Goal: Information Seeking & Learning: Find specific fact

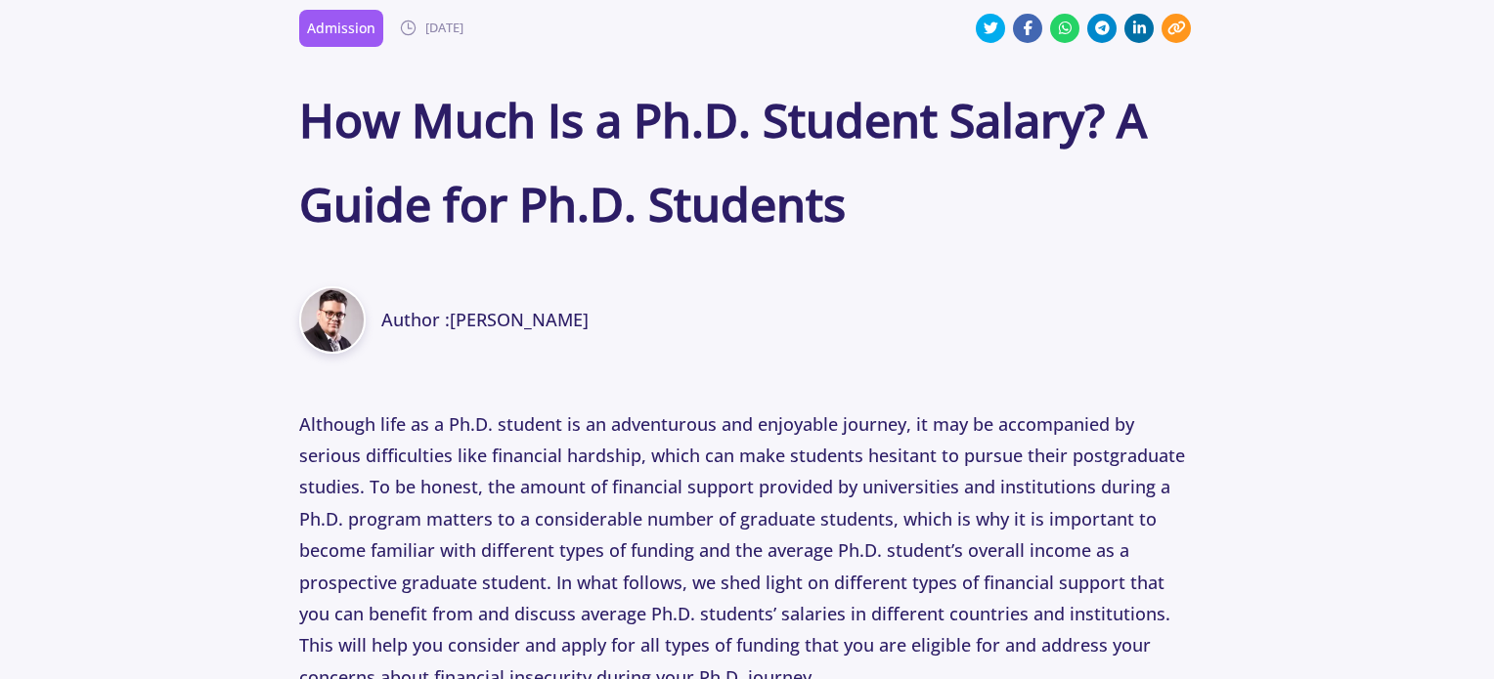
scroll to position [678, 0]
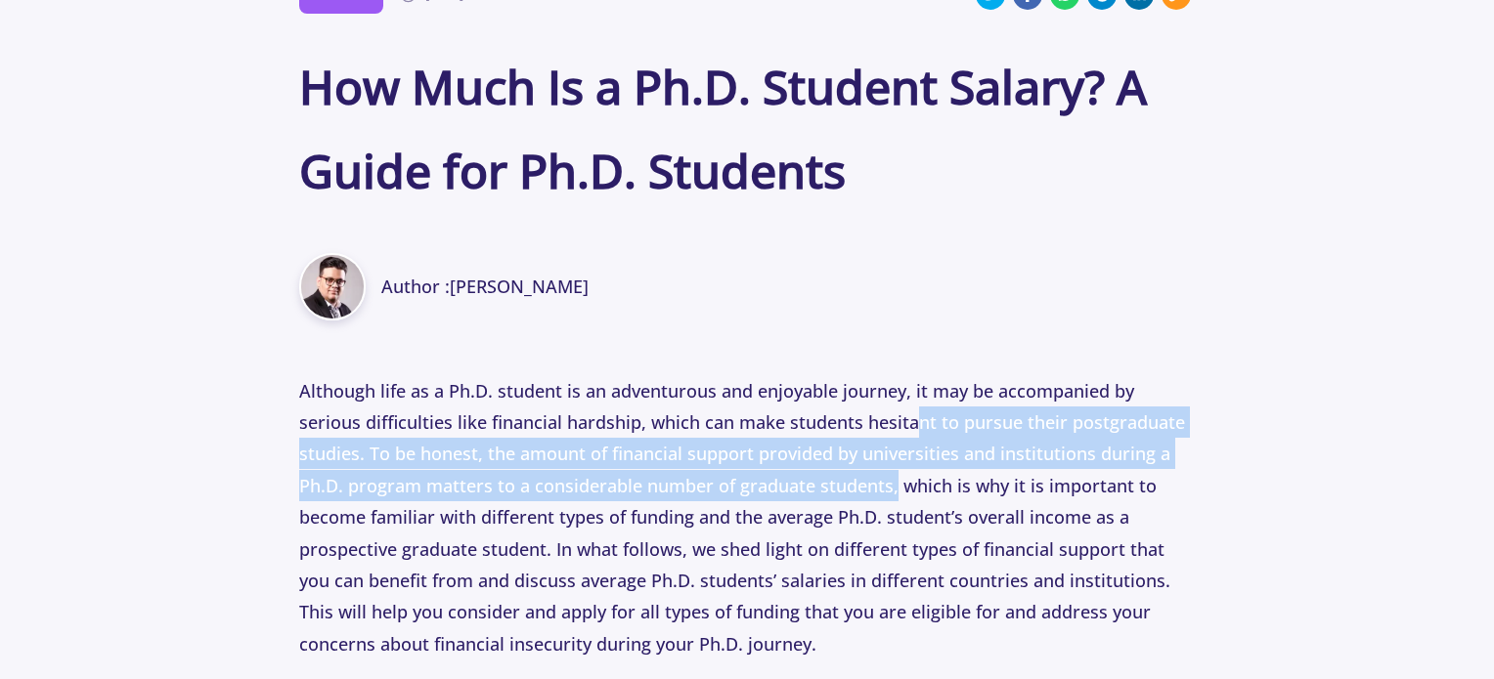
drag, startPoint x: 0, startPoint y: 0, endPoint x: 891, endPoint y: 492, distance: 1018.1
click at [891, 492] on p "Although life as a Ph.D. student is an adventurous and enjoyable journey, it ma…" at bounding box center [747, 517] width 896 height 285
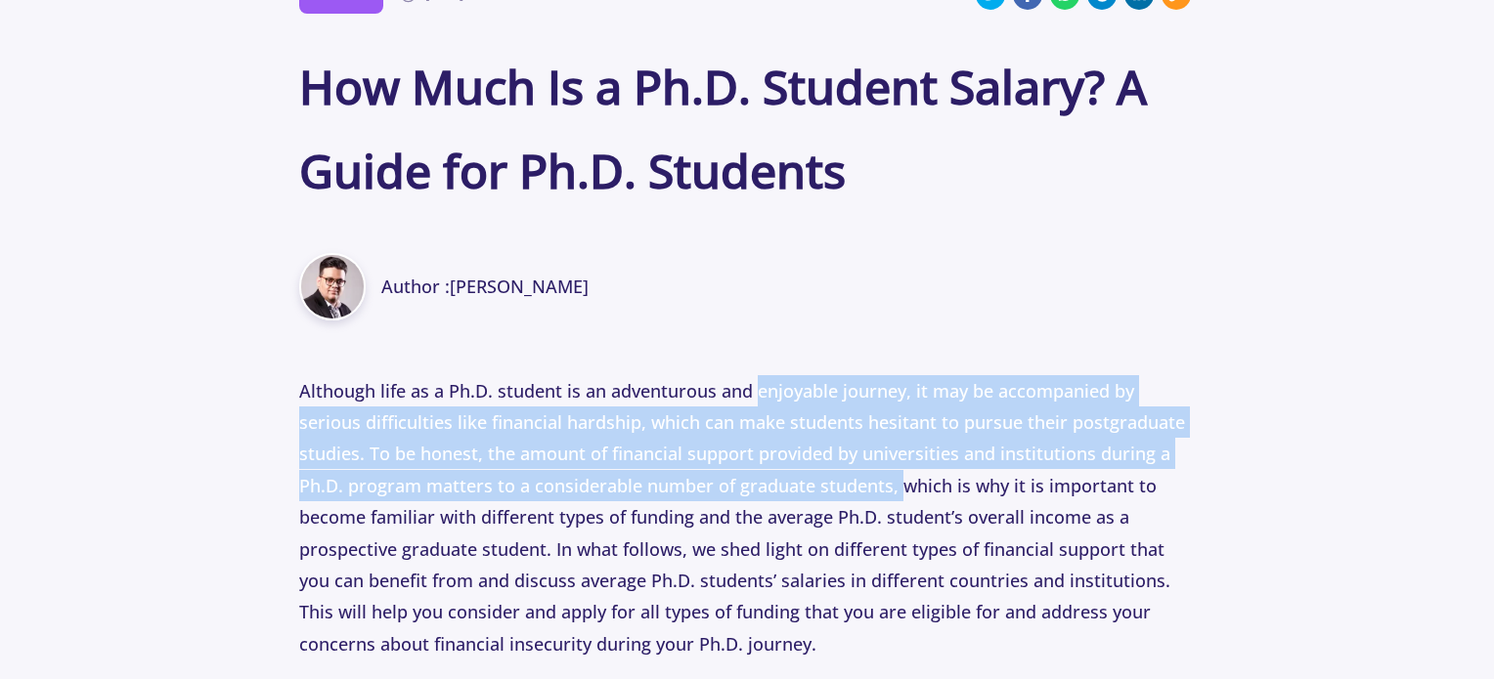
drag, startPoint x: 891, startPoint y: 492, endPoint x: 777, endPoint y: 396, distance: 149.2
click at [777, 396] on p "Although life as a Ph.D. student is an adventurous and enjoyable journey, it ma…" at bounding box center [747, 517] width 896 height 285
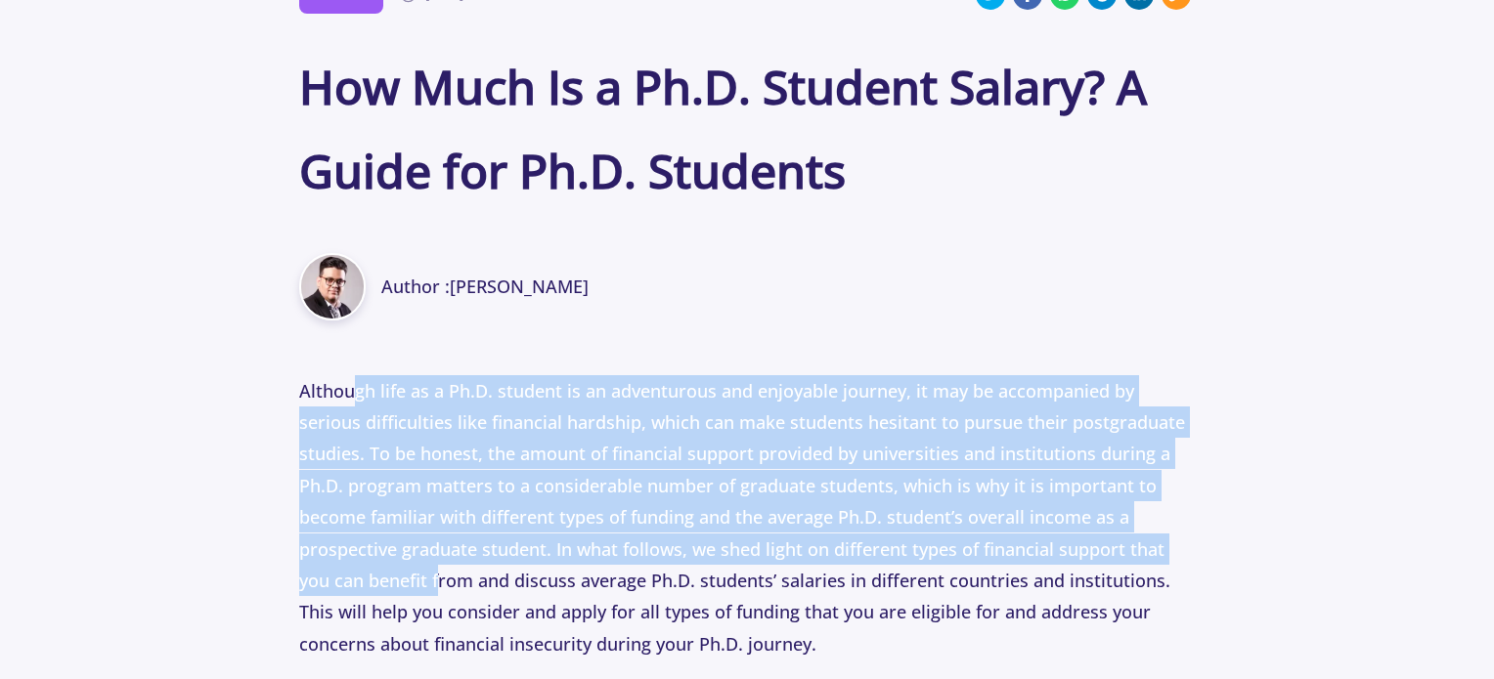
drag, startPoint x: 352, startPoint y: 394, endPoint x: 403, endPoint y: 583, distance: 195.4
click at [403, 583] on p "Although life as a Ph.D. student is an adventurous and enjoyable journey, it ma…" at bounding box center [747, 517] width 896 height 285
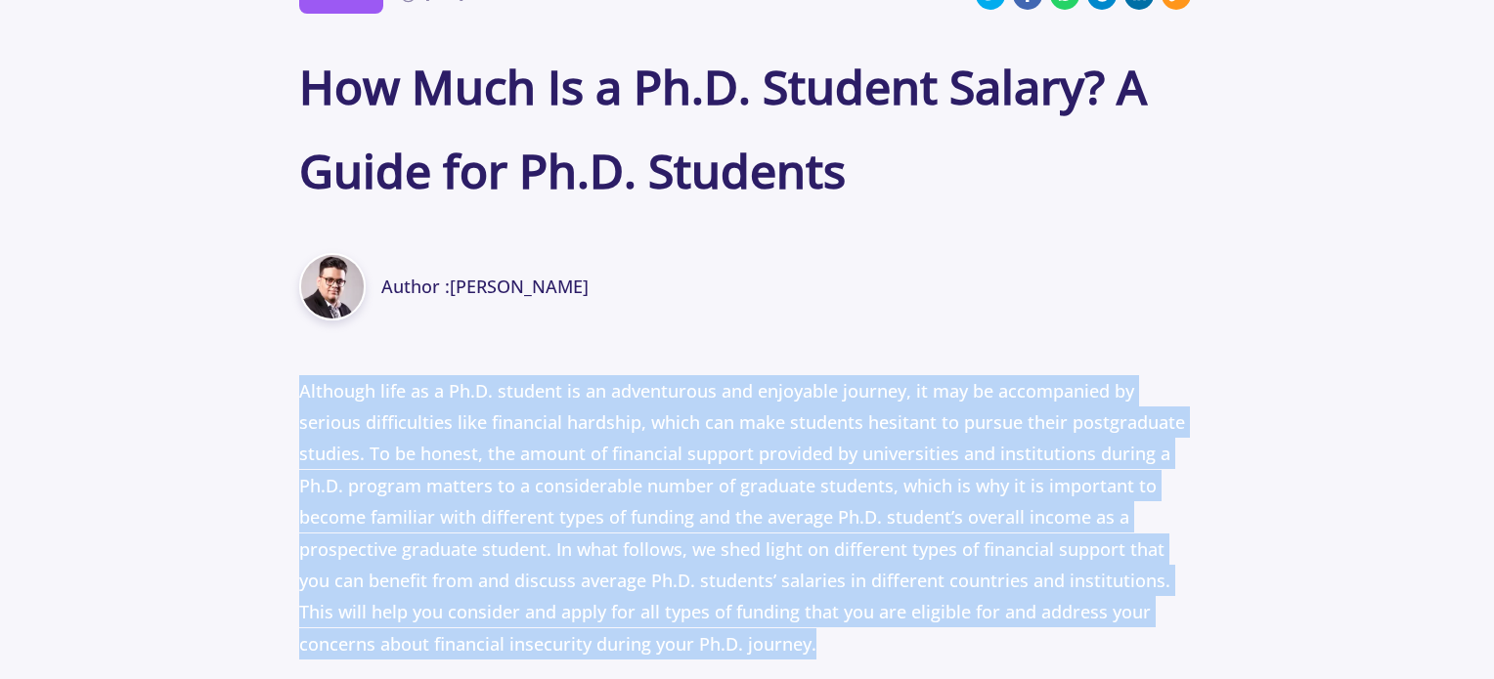
drag, startPoint x: 299, startPoint y: 382, endPoint x: 736, endPoint y: 632, distance: 503.5
click at [736, 632] on p "Although life as a Ph.D. student is an adventurous and enjoyable journey, it ma…" at bounding box center [747, 517] width 896 height 285
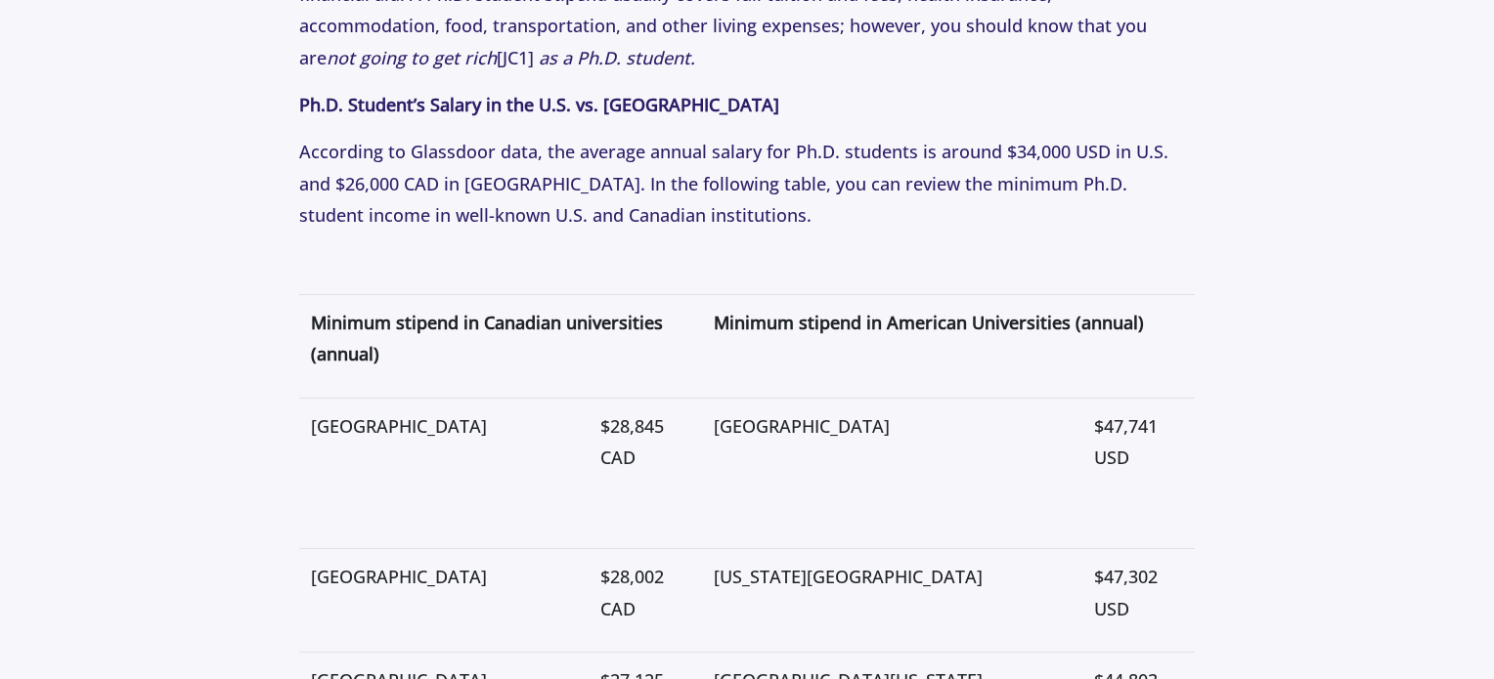
scroll to position [4883, 0]
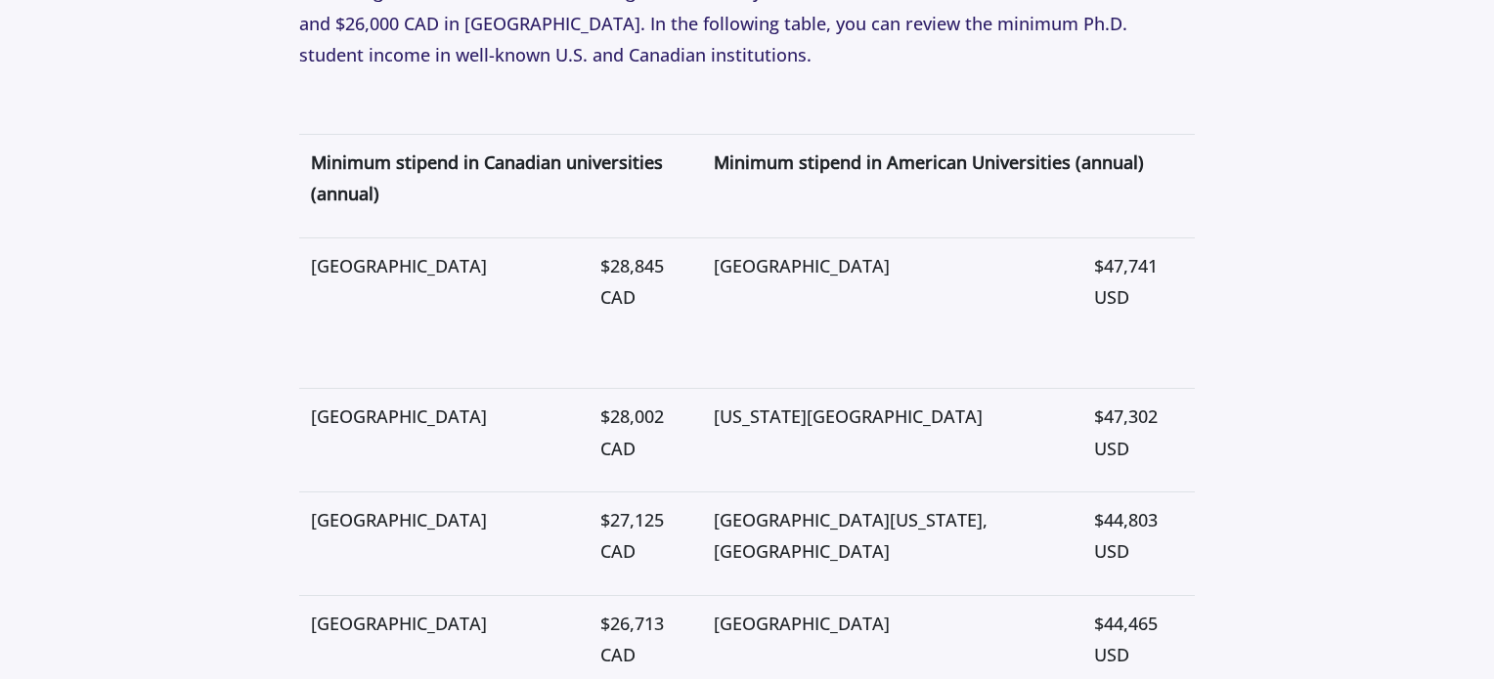
click at [664, 254] on span "$28,845 CAD" at bounding box center [632, 281] width 64 height 55
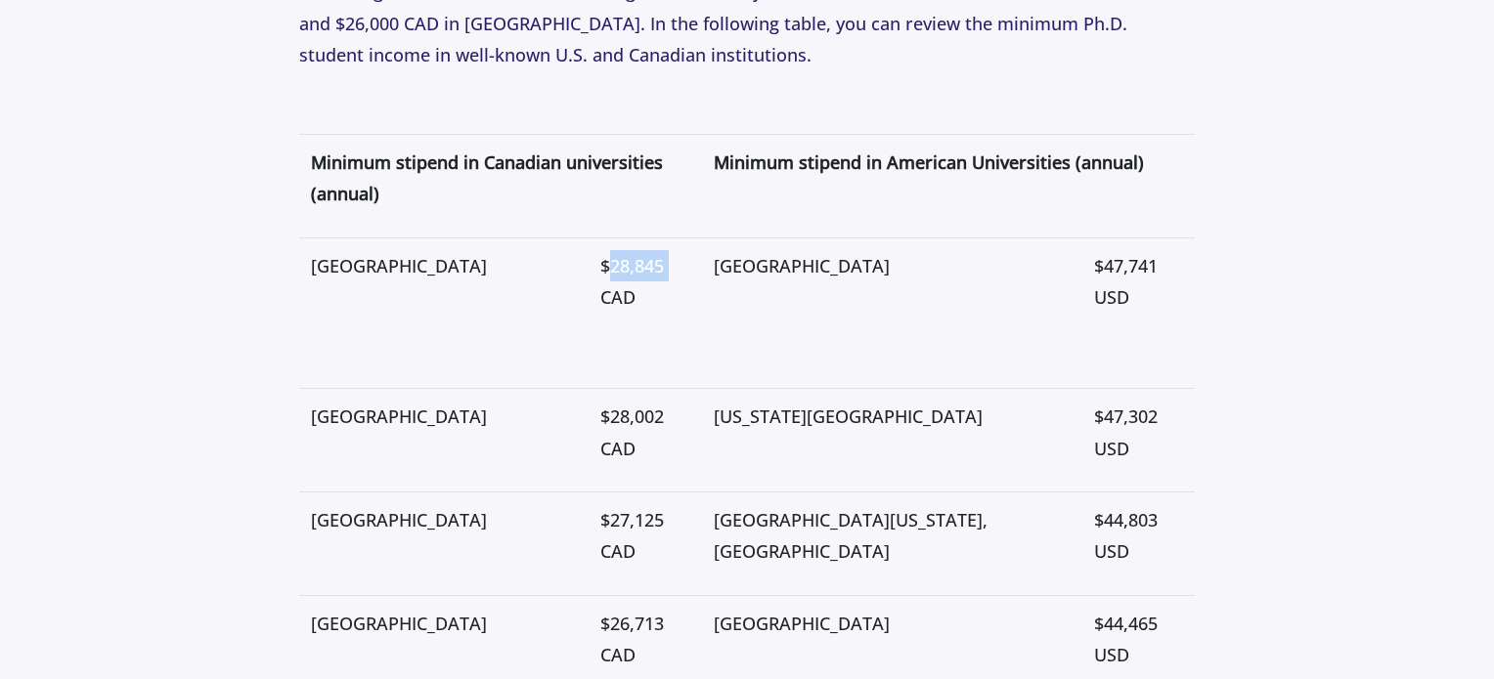
click at [664, 254] on span "$28,845 CAD" at bounding box center [632, 281] width 64 height 55
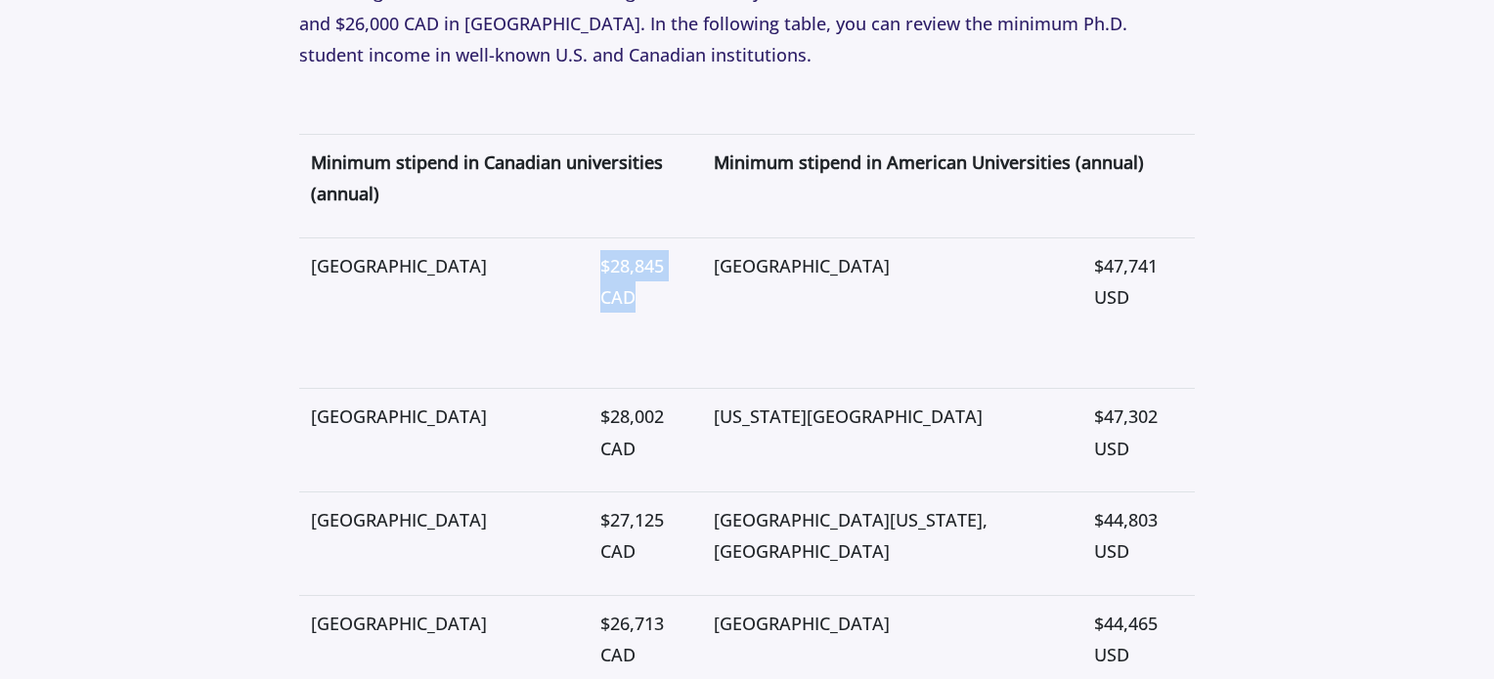
click at [664, 254] on span "$28,845 CAD" at bounding box center [632, 281] width 64 height 55
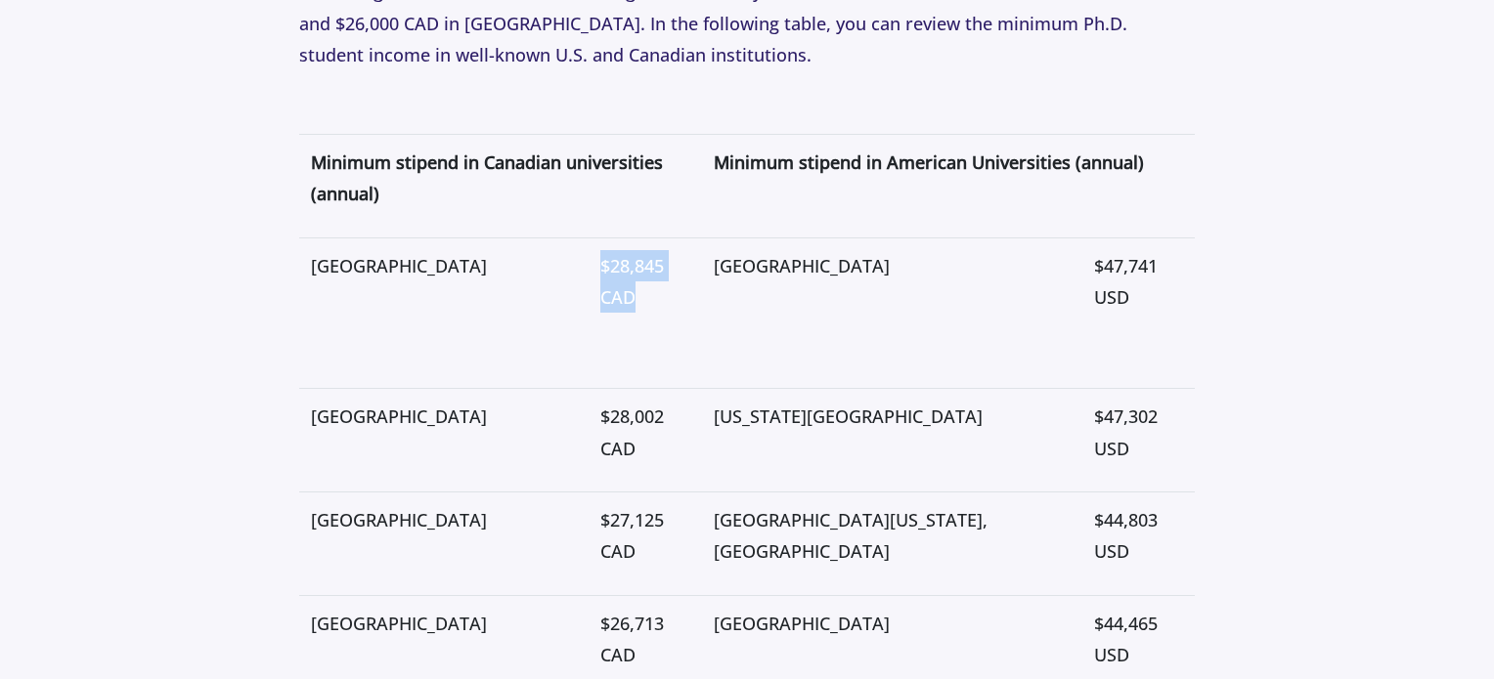
click at [664, 254] on span "$28,845 CAD" at bounding box center [632, 281] width 64 height 55
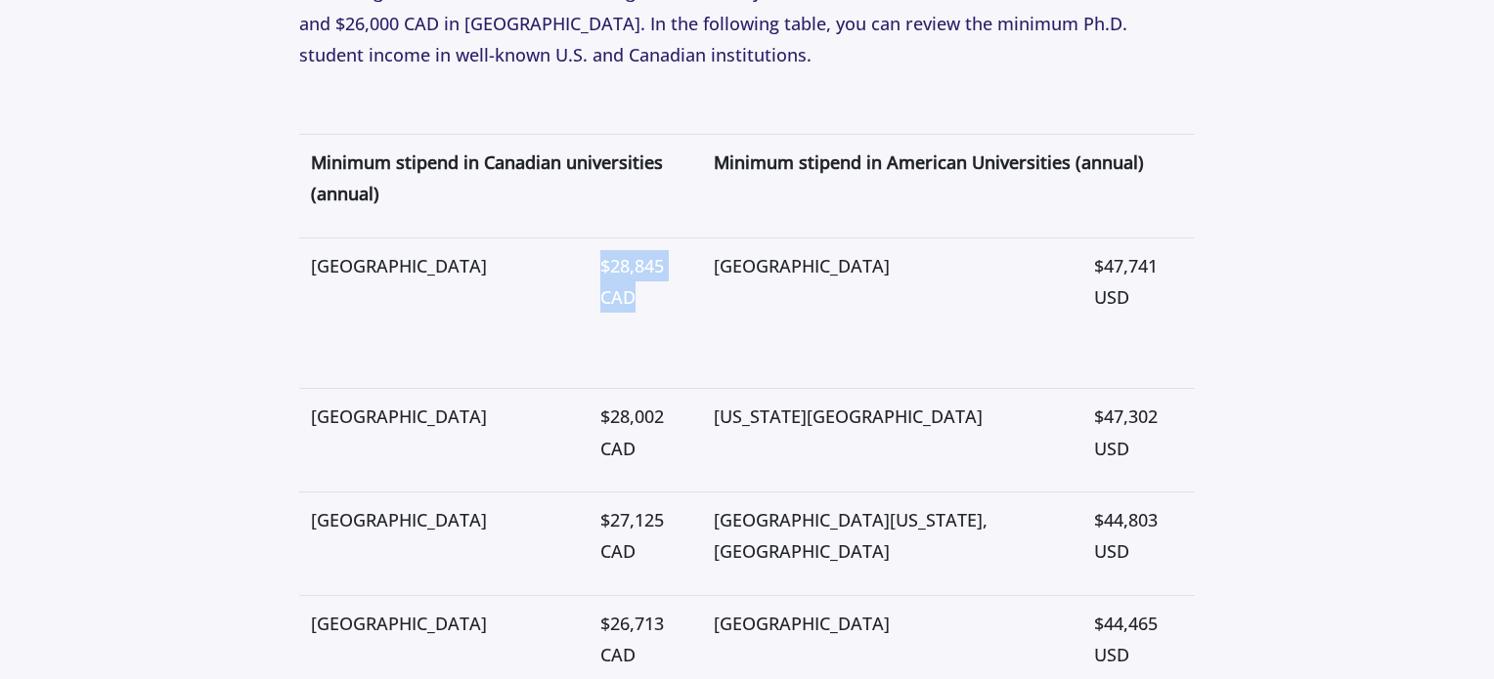
click at [664, 254] on span "$28,845 CAD" at bounding box center [632, 281] width 64 height 55
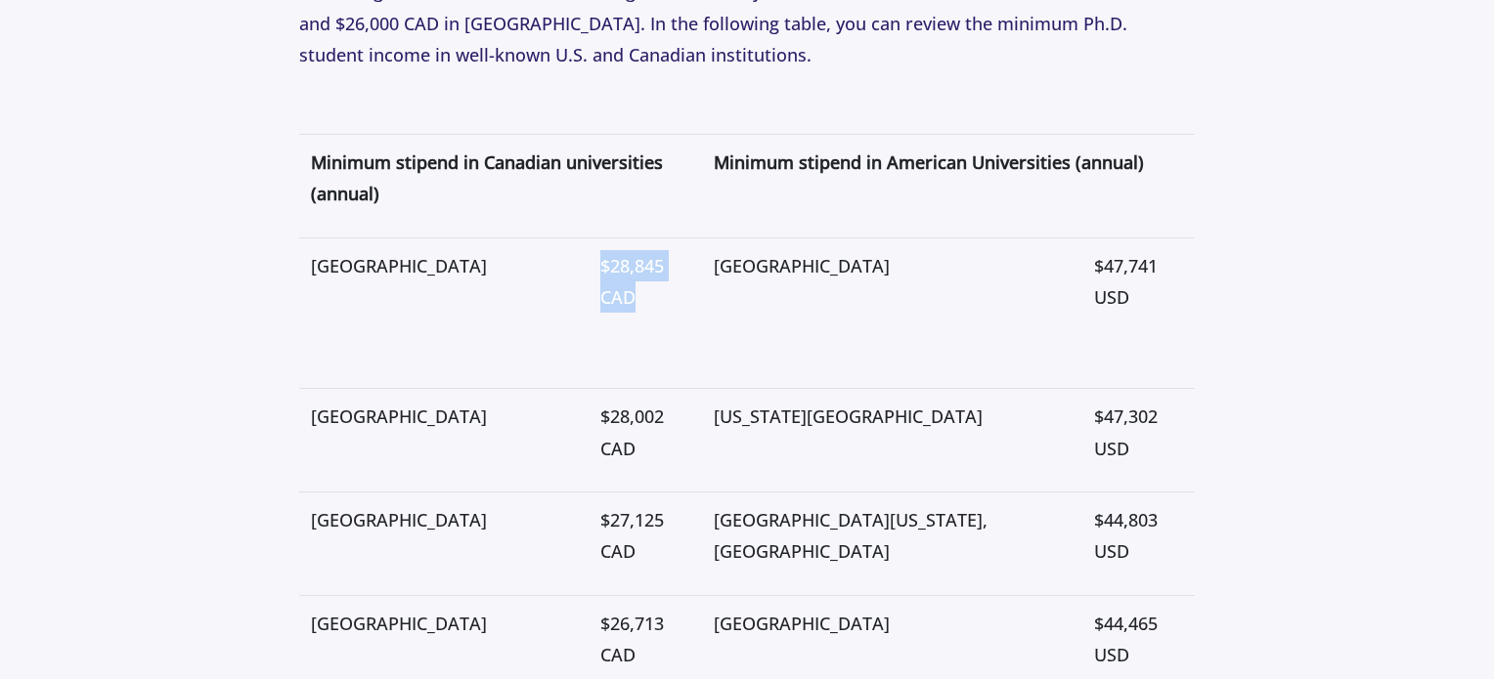
click at [664, 254] on span "$28,845 CAD" at bounding box center [632, 281] width 64 height 55
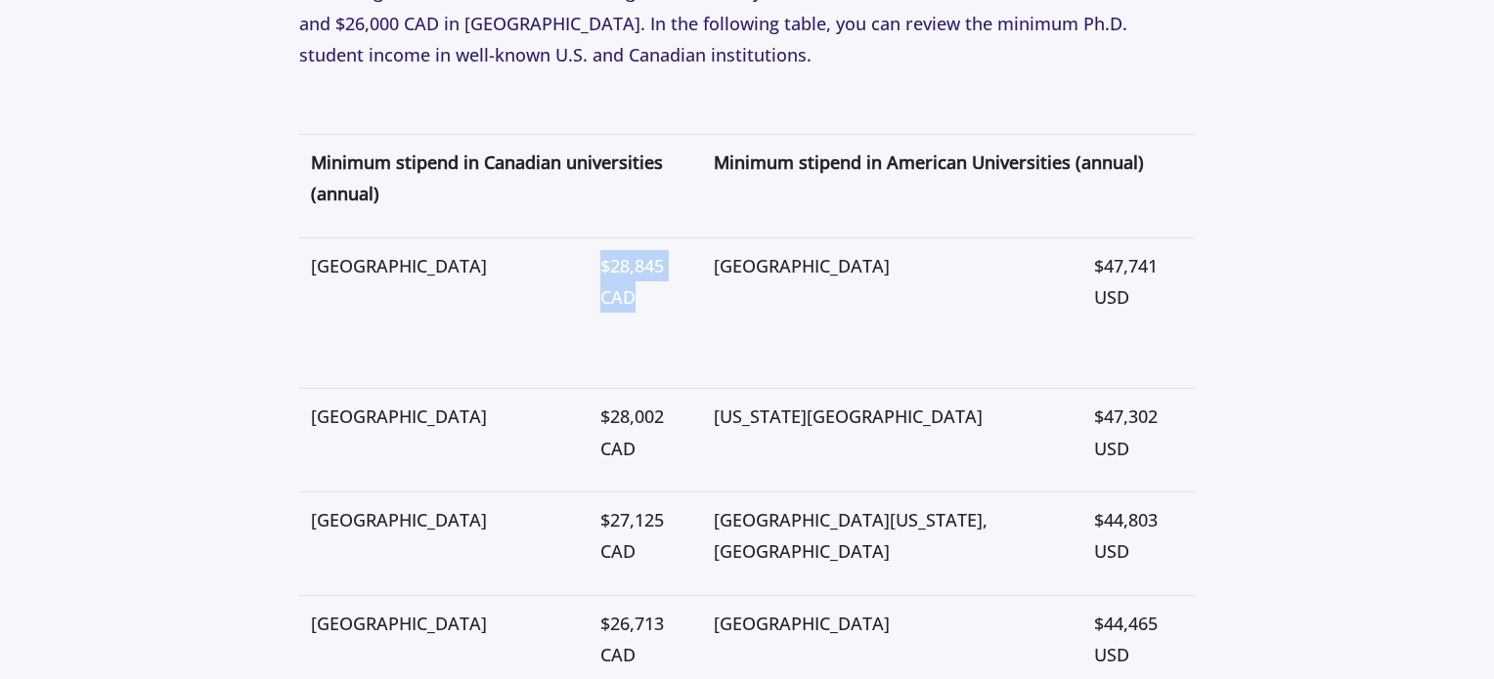
click at [664, 254] on span "$28,845 CAD" at bounding box center [632, 281] width 64 height 55
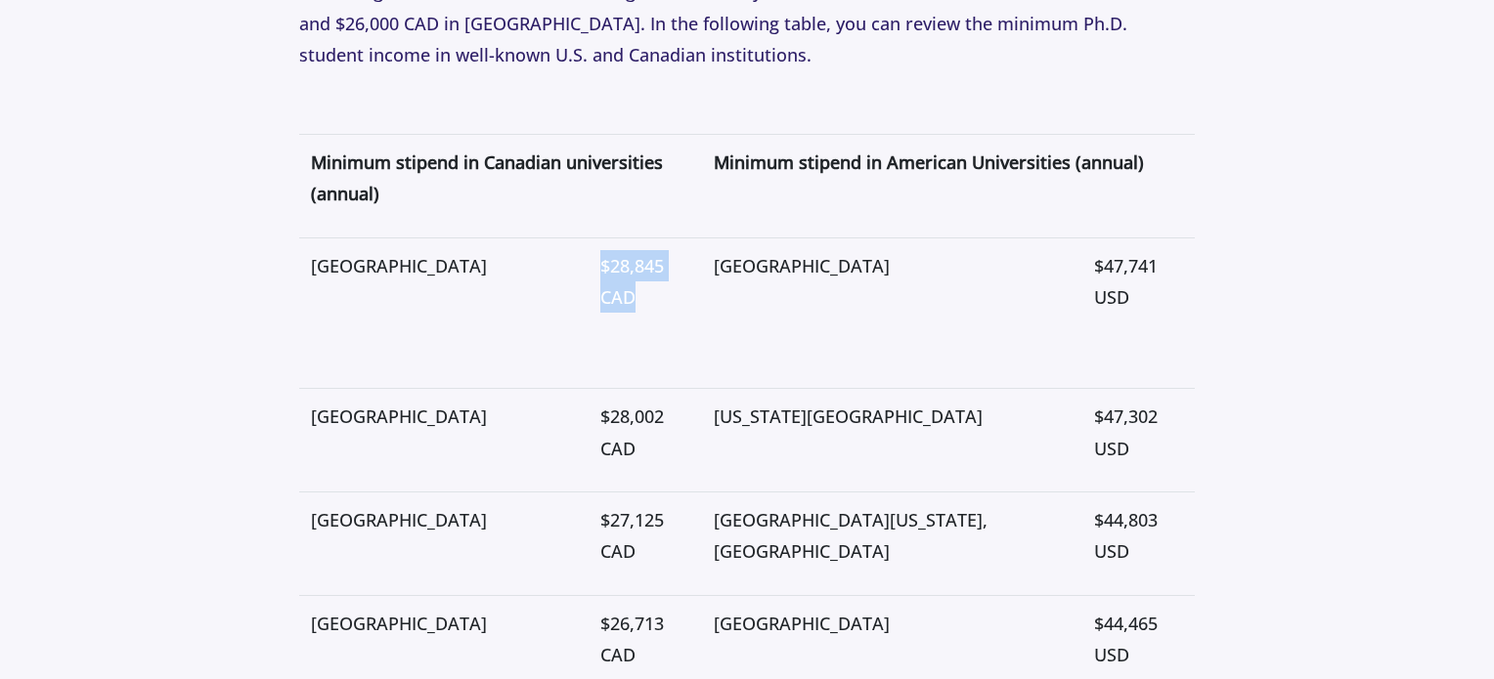
click at [664, 254] on span "$28,845 CAD" at bounding box center [632, 281] width 64 height 55
drag, startPoint x: 713, startPoint y: 391, endPoint x: 590, endPoint y: 363, distance: 125.4
click at [590, 389] on tr "[GEOGRAPHIC_DATA] $28,002 CAD [US_STATE][GEOGRAPHIC_DATA] $47,302 USD" at bounding box center [747, 441] width 896 height 104
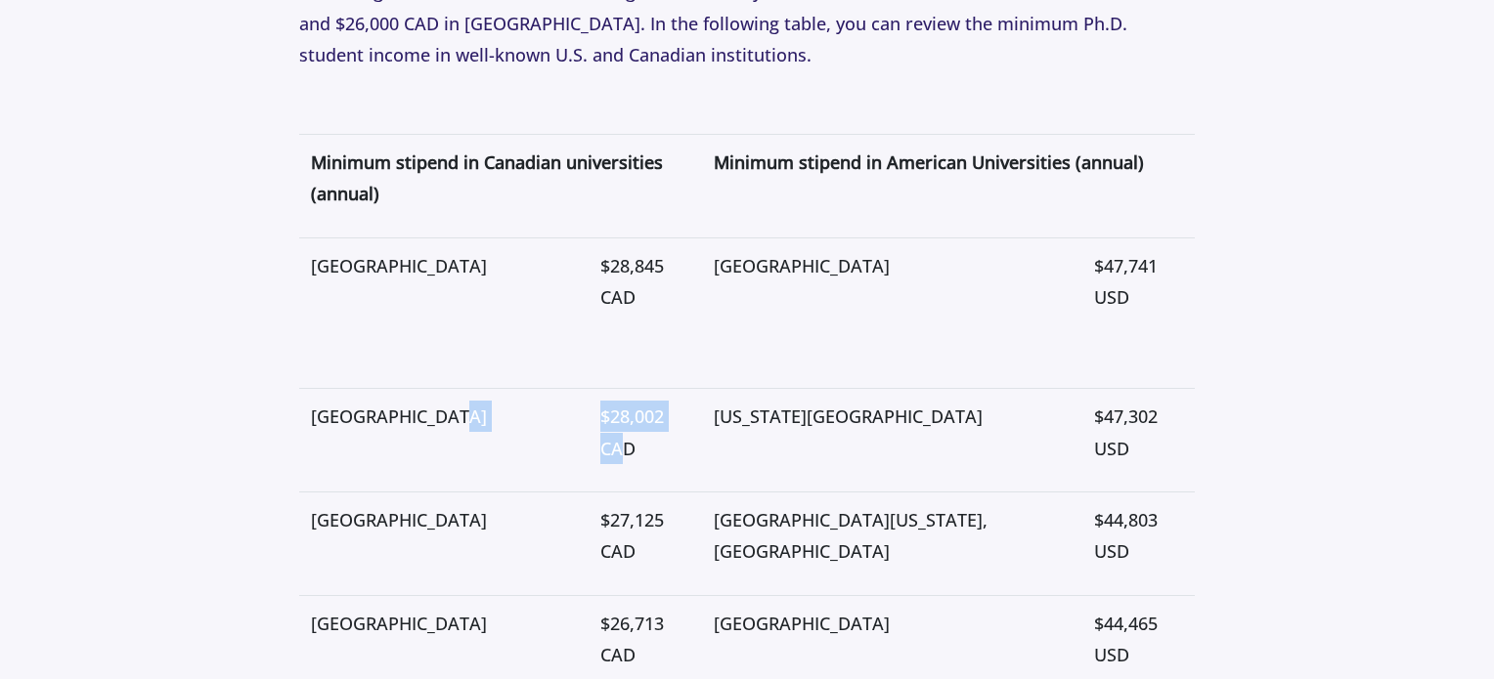
click at [588, 389] on td "[GEOGRAPHIC_DATA]" at bounding box center [443, 441] width 289 height 104
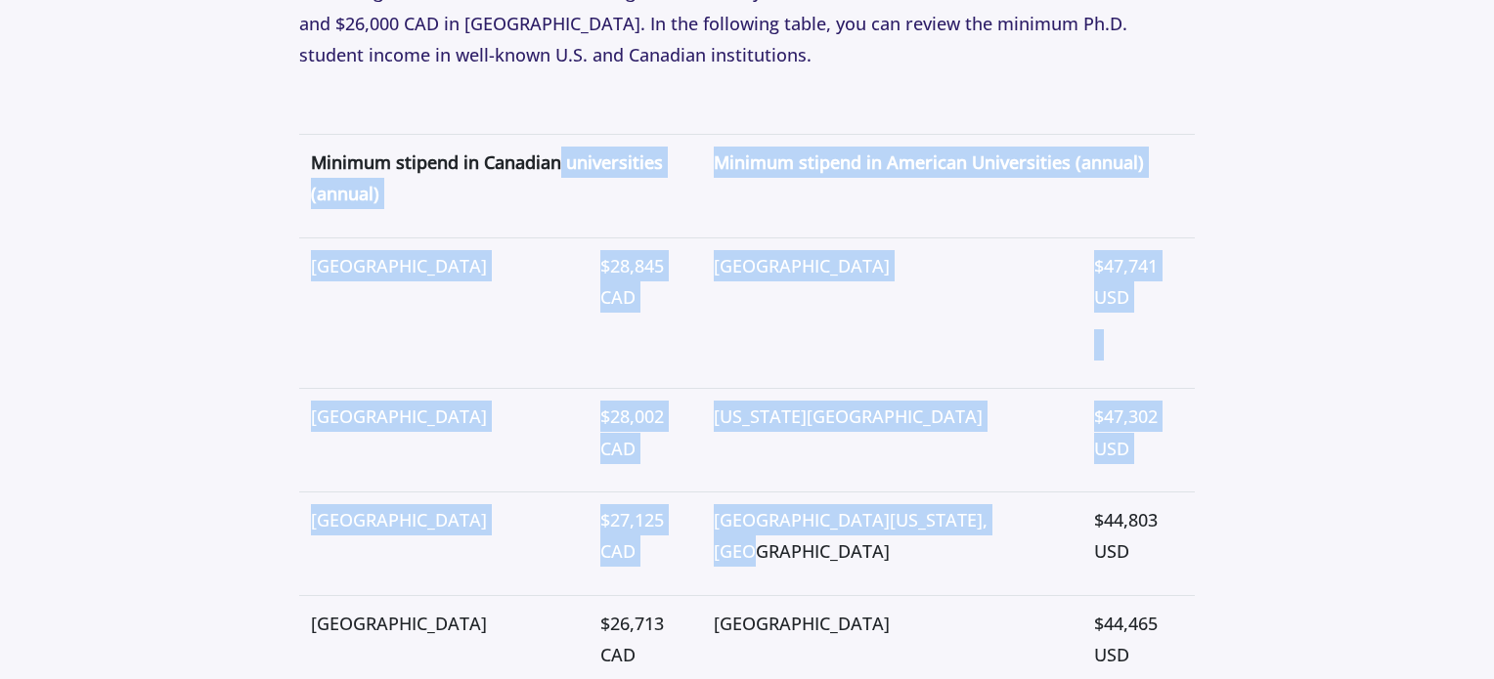
drag, startPoint x: 563, startPoint y: 136, endPoint x: 793, endPoint y: 543, distance: 467.9
click at [793, 543] on td "[GEOGRAPHIC_DATA][US_STATE], [GEOGRAPHIC_DATA]" at bounding box center [892, 544] width 380 height 104
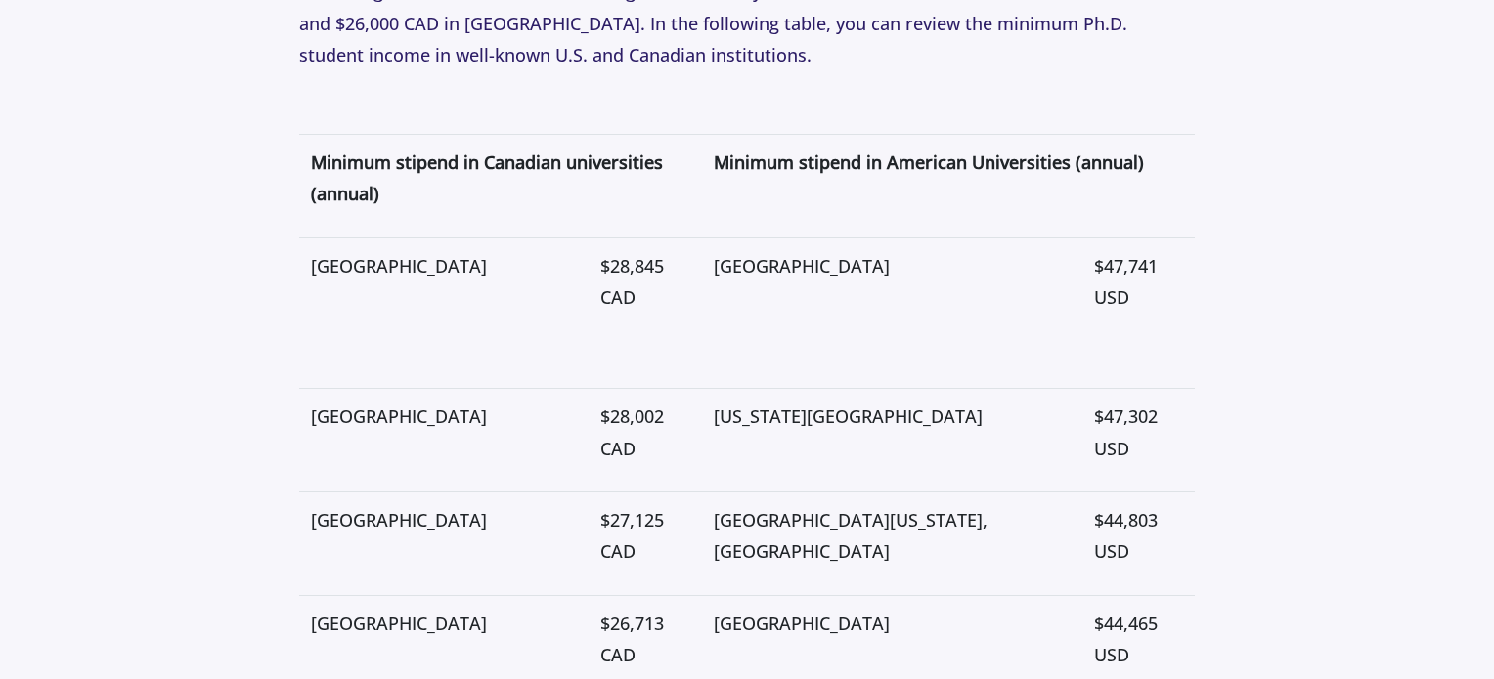
click at [793, 543] on td "[GEOGRAPHIC_DATA][US_STATE], [GEOGRAPHIC_DATA]" at bounding box center [892, 544] width 380 height 104
click at [664, 508] on span "$27,125 CAD" at bounding box center [632, 535] width 64 height 55
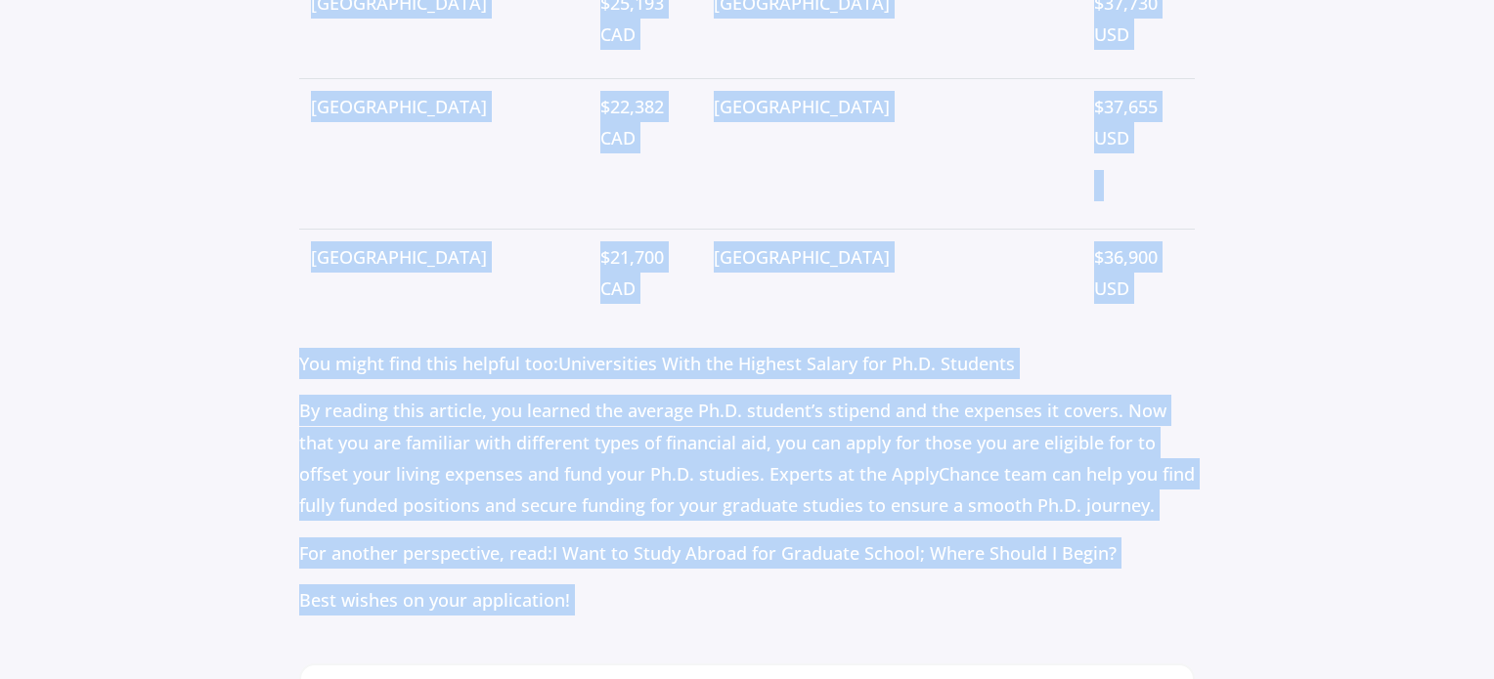
scroll to position [6222, 0]
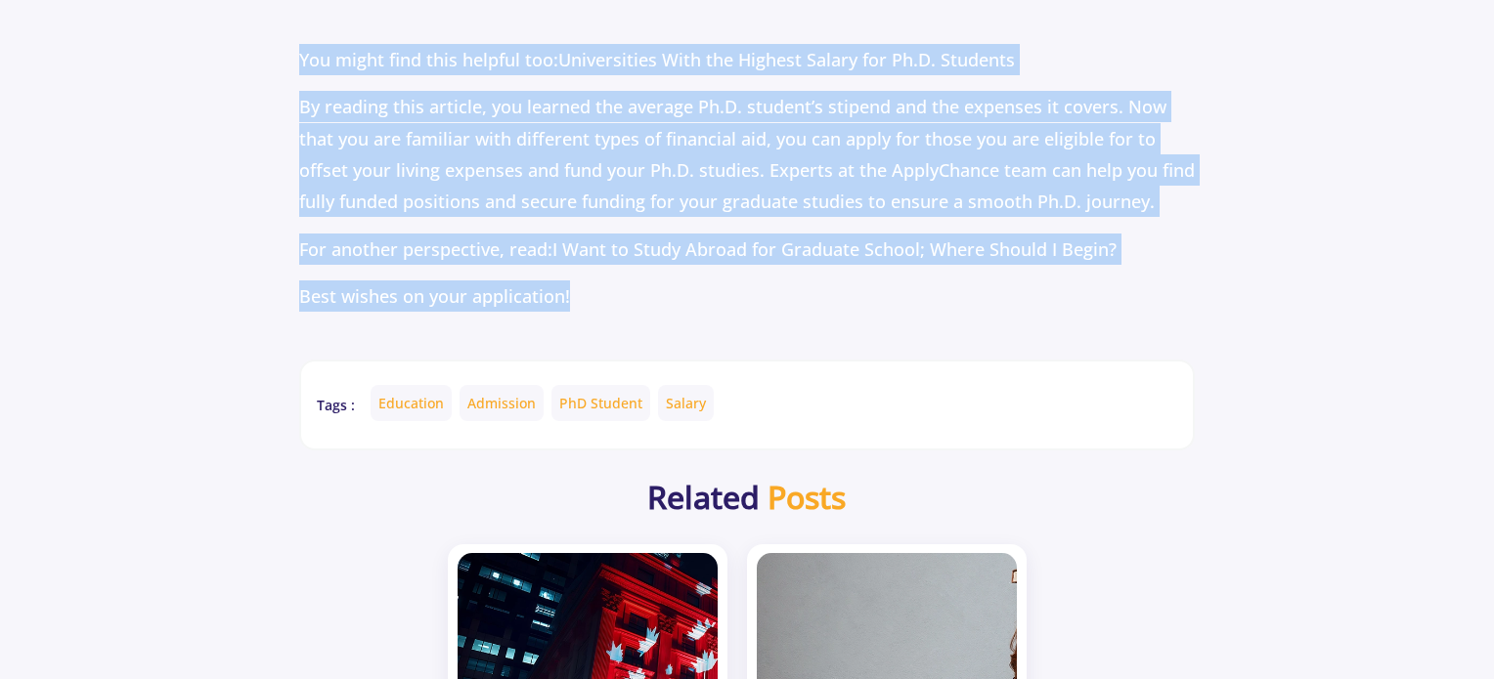
drag, startPoint x: 618, startPoint y: 222, endPoint x: 565, endPoint y: 254, distance: 61.9
click at [565, 281] on p "Best wishes on your application!" at bounding box center [747, 296] width 896 height 31
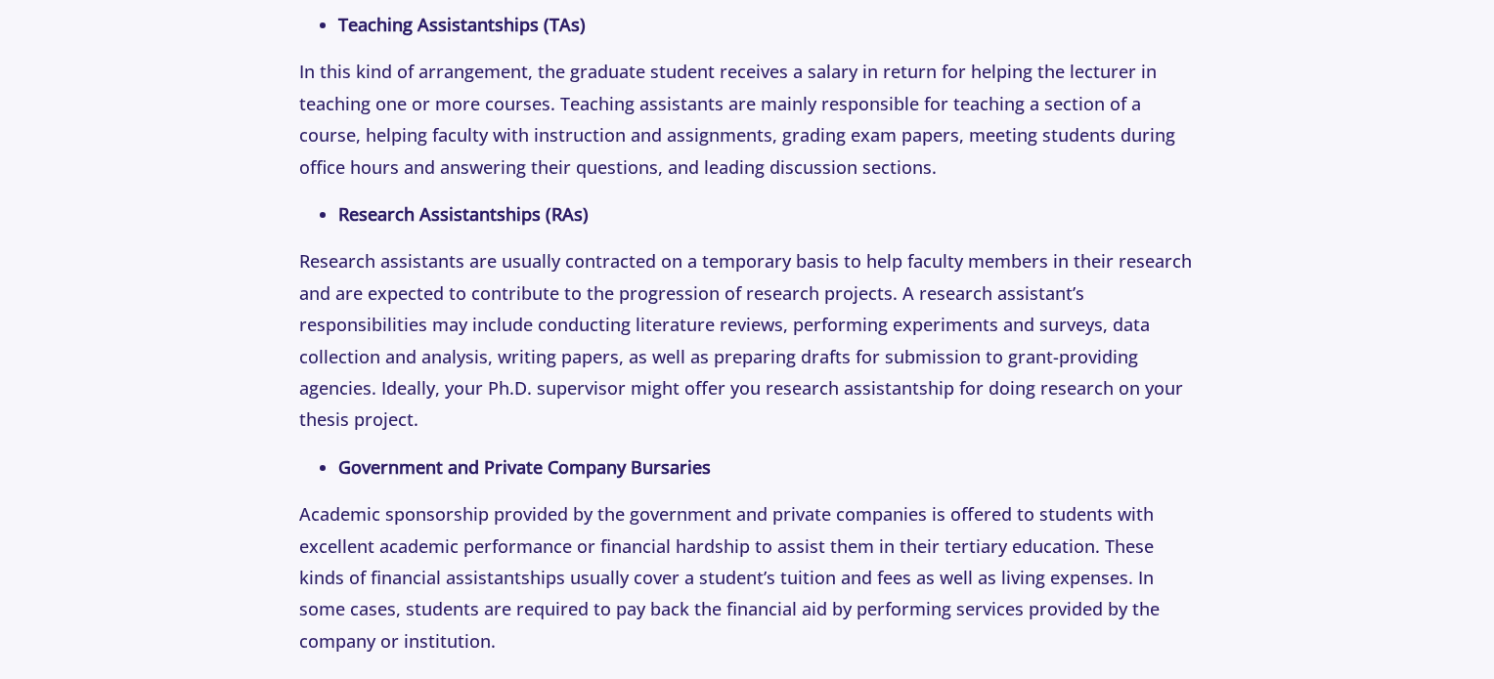
scroll to position [3886, 0]
